Goal: Navigation & Orientation: Find specific page/section

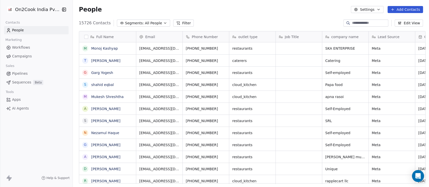
scroll to position [5, 6]
click at [359, 25] on input at bounding box center [369, 23] width 35 height 5
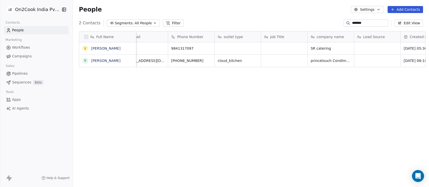
scroll to position [0, 0]
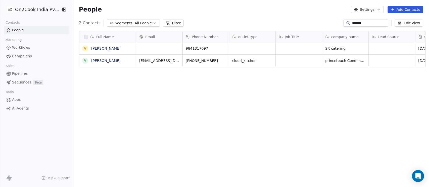
type input "*******"
click at [22, 30] on span "People" at bounding box center [18, 30] width 12 height 5
click at [21, 27] on link "People" at bounding box center [36, 30] width 65 height 8
click at [29, 10] on html "On2Cook India Pvt. Ltd. Contacts People Marketing Workflows Campaigns Sales Pip…" at bounding box center [214, 93] width 429 height 187
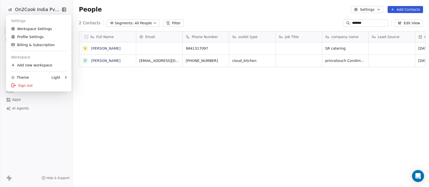
click at [149, 6] on html "On2Cook India Pvt. Ltd. Contacts People Marketing Workflows Campaigns Sales Pip…" at bounding box center [214, 93] width 429 height 187
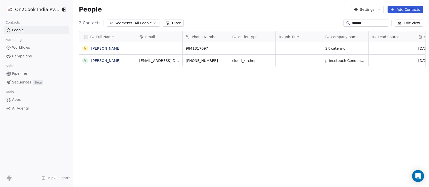
click at [7, 30] on icon at bounding box center [8, 30] width 5 height 5
click at [359, 23] on input "*******" at bounding box center [369, 23] width 35 height 5
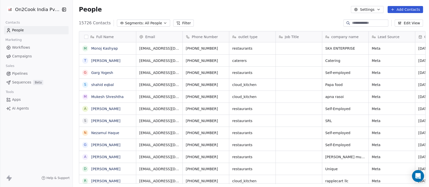
click at [237, 13] on div "People Settings Add Contacts" at bounding box center [251, 9] width 356 height 19
click at [152, 25] on span "All People" at bounding box center [153, 23] width 17 height 5
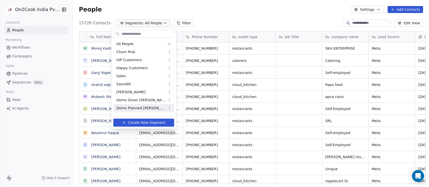
click at [138, 106] on span "Demo Planned Sam" at bounding box center [140, 108] width 49 height 5
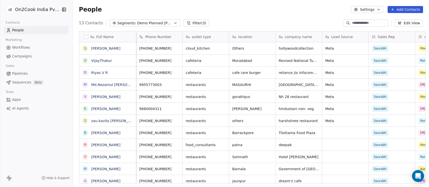
scroll to position [0, 134]
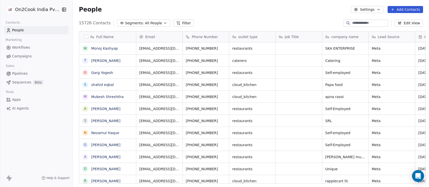
scroll to position [5, 6]
click at [150, 22] on span "All People" at bounding box center [153, 23] width 17 height 5
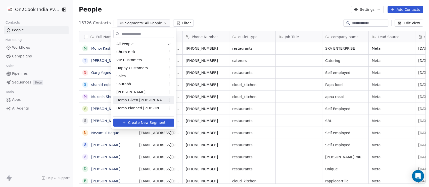
click at [129, 102] on span "Demo Given Sam" at bounding box center [140, 100] width 49 height 5
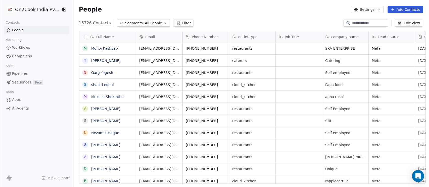
scroll to position [5, 6]
click at [23, 71] on span "Pipelines" at bounding box center [20, 73] width 16 height 5
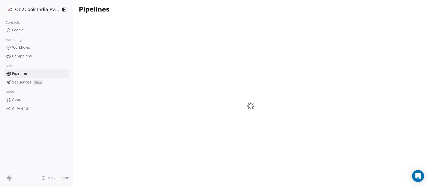
click at [24, 108] on span "AI Agents" at bounding box center [20, 108] width 17 height 5
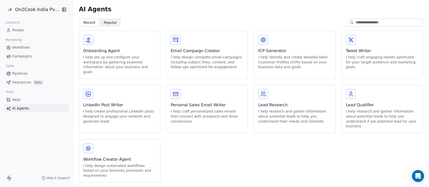
click at [117, 19] on span "Popular Popular" at bounding box center [110, 23] width 21 height 8
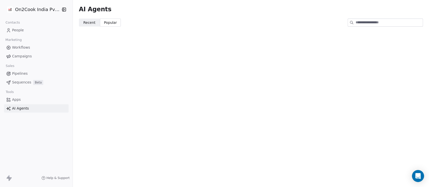
click at [87, 26] on span "Recent Recent" at bounding box center [89, 23] width 21 height 8
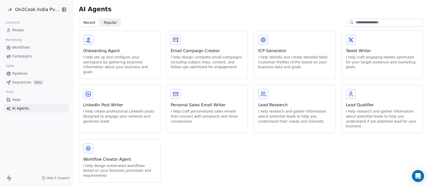
click at [211, 109] on div "I help craft personalized sales emails that connect with prospects and drive co…" at bounding box center [206, 116] width 73 height 15
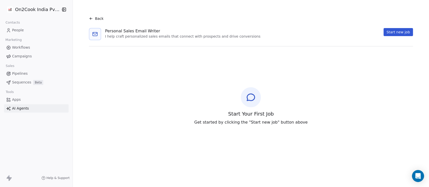
click at [95, 19] on span "Back" at bounding box center [99, 18] width 9 height 5
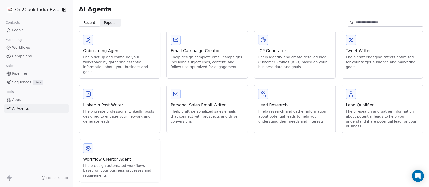
click at [15, 27] on link "People" at bounding box center [36, 30] width 65 height 8
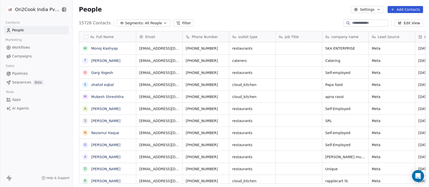
scroll to position [160, 353]
click at [18, 73] on span "Pipelines" at bounding box center [20, 73] width 16 height 5
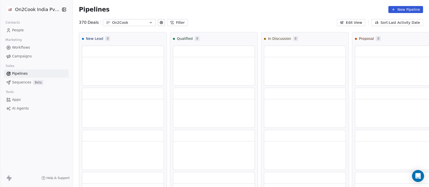
click at [26, 85] on span "Sequences" at bounding box center [21, 82] width 19 height 5
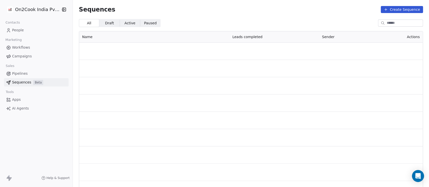
click at [21, 85] on span "Sequences" at bounding box center [21, 82] width 19 height 5
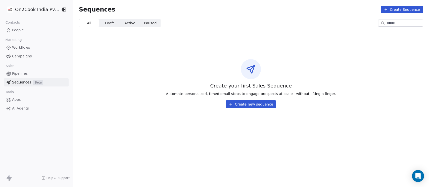
click at [22, 75] on span "Pipelines" at bounding box center [20, 73] width 16 height 5
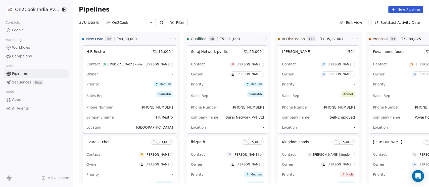
click at [170, 23] on icon at bounding box center [172, 23] width 4 height 4
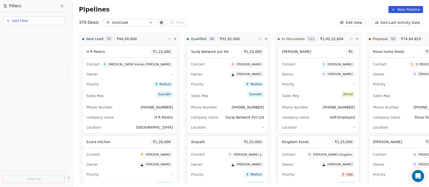
click at [48, 19] on button "Add Filter" at bounding box center [34, 20] width 62 height 9
click at [30, 33] on span "Deal properties" at bounding box center [21, 32] width 27 height 5
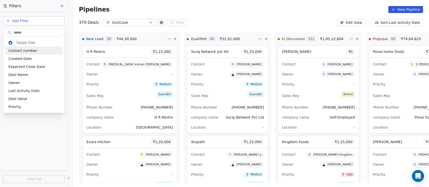
type input "*"
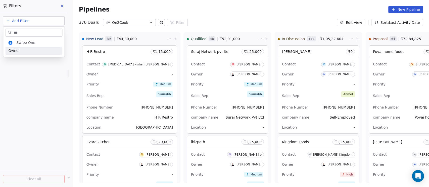
type input "***"
click at [25, 53] on div "Owner" at bounding box center [33, 50] width 51 height 5
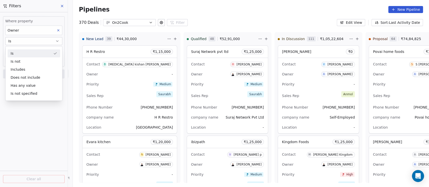
click at [26, 49] on div "Is Is not Includes Does not include Has any value Is not specified" at bounding box center [33, 73] width 57 height 55
click at [25, 51] on div "Is" at bounding box center [34, 53] width 52 height 8
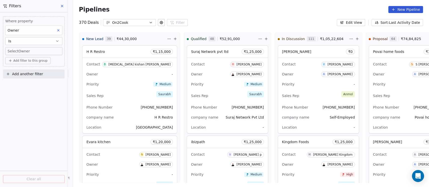
click at [22, 51] on body "On2Cook India Pvt. Ltd. Contacts People Marketing Workflows Campaigns Sales Pip…" at bounding box center [214, 93] width 429 height 187
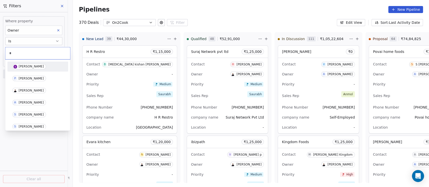
click at [22, 51] on input "*" at bounding box center [37, 53] width 59 height 6
type input "*"
click at [28, 88] on span "Saurabh Shah" at bounding box center [29, 91] width 34 height 6
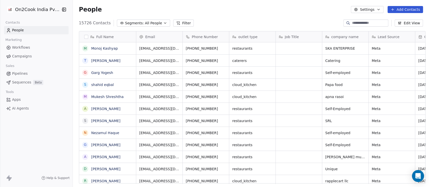
scroll to position [160, 353]
click at [62, 10] on icon "button" at bounding box center [64, 9] width 5 height 5
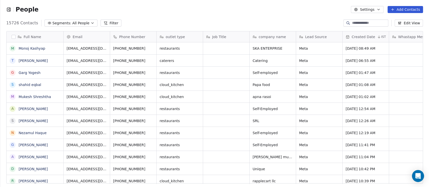
click at [8, 10] on icon "button" at bounding box center [8, 9] width 5 height 5
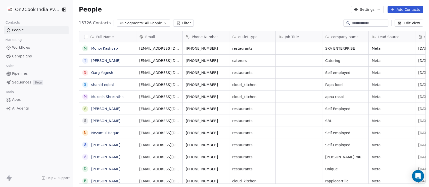
scroll to position [5, 6]
click at [54, 9] on html "On2Cook India Pvt. Ltd. Contacts People Marketing Workflows Campaigns Sales Pip…" at bounding box center [214, 93] width 429 height 187
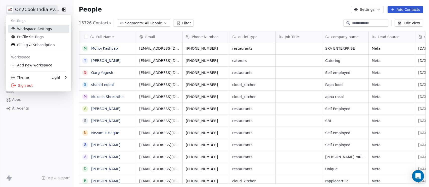
click at [45, 32] on link "Workspace Settings" at bounding box center [38, 29] width 61 height 8
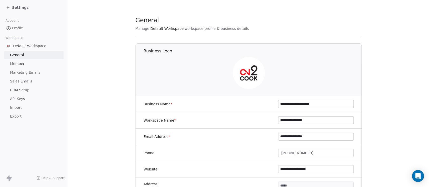
click at [16, 27] on span "Profile" at bounding box center [17, 28] width 11 height 5
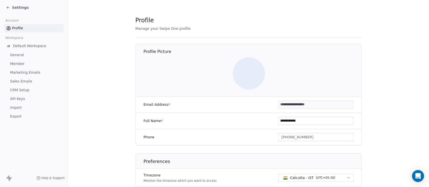
click at [244, 71] on span at bounding box center [248, 73] width 32 height 32
click at [245, 78] on img at bounding box center [248, 73] width 32 height 32
click at [242, 80] on img at bounding box center [248, 73] width 32 height 32
click at [8, 8] on icon at bounding box center [8, 8] width 4 height 4
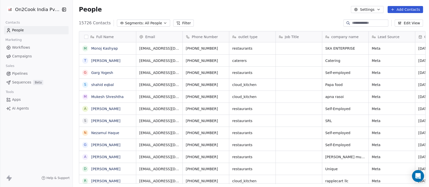
scroll to position [160, 353]
